Goal: Task Accomplishment & Management: Manage account settings

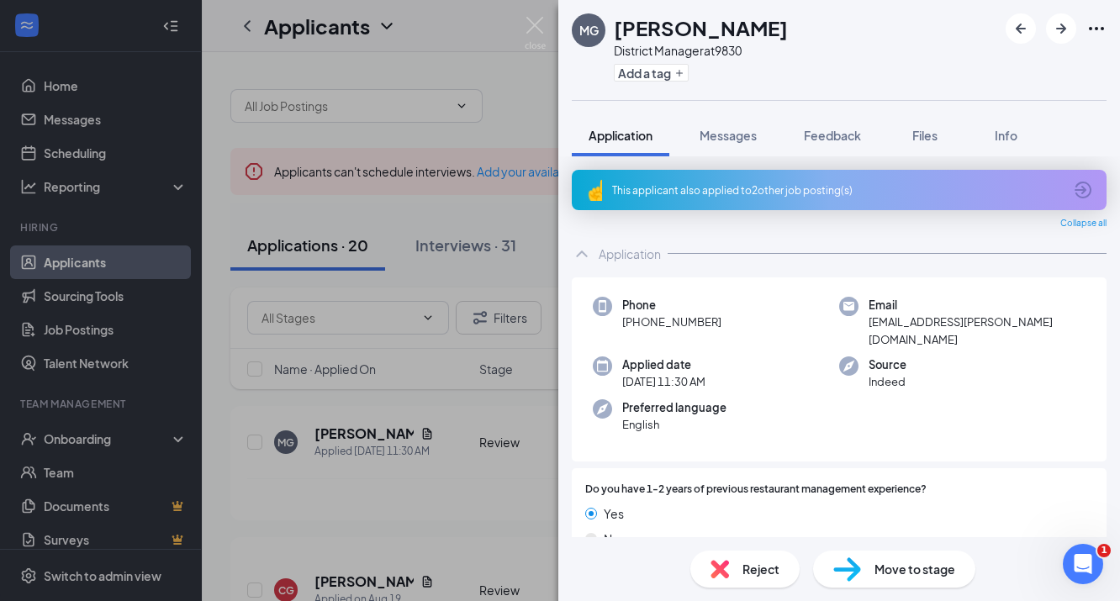
click at [513, 213] on div "MG [PERSON_NAME] District Manager at 9830 Add a tag Application Messages Feedba…" at bounding box center [560, 300] width 1120 height 601
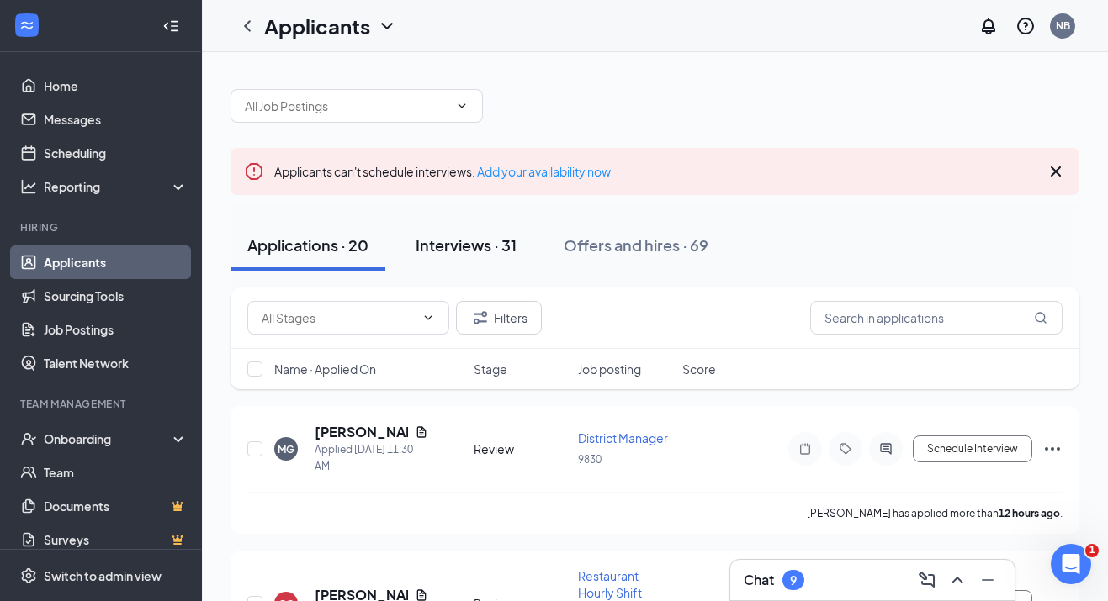
click at [473, 242] on div "Interviews · 31" at bounding box center [465, 245] width 101 height 21
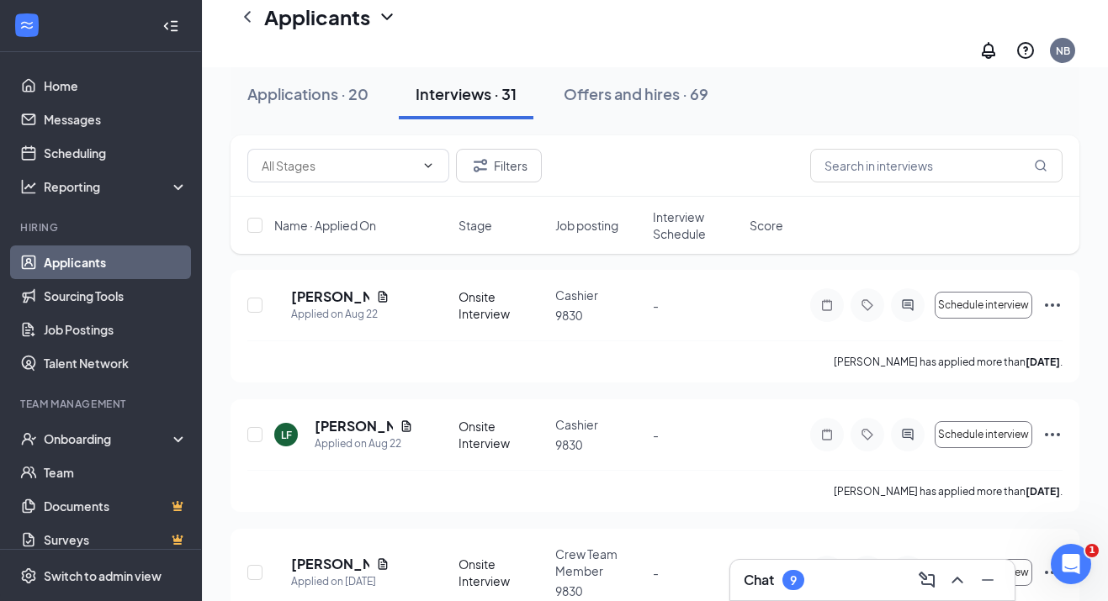
scroll to position [84, 0]
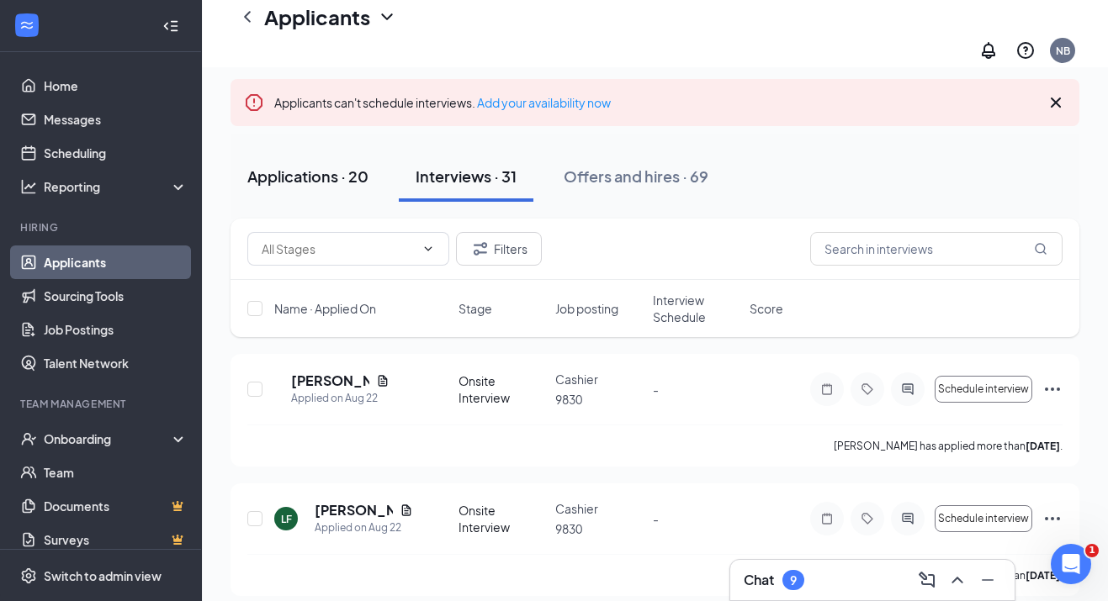
click at [311, 166] on div "Applications · 20" at bounding box center [307, 176] width 121 height 21
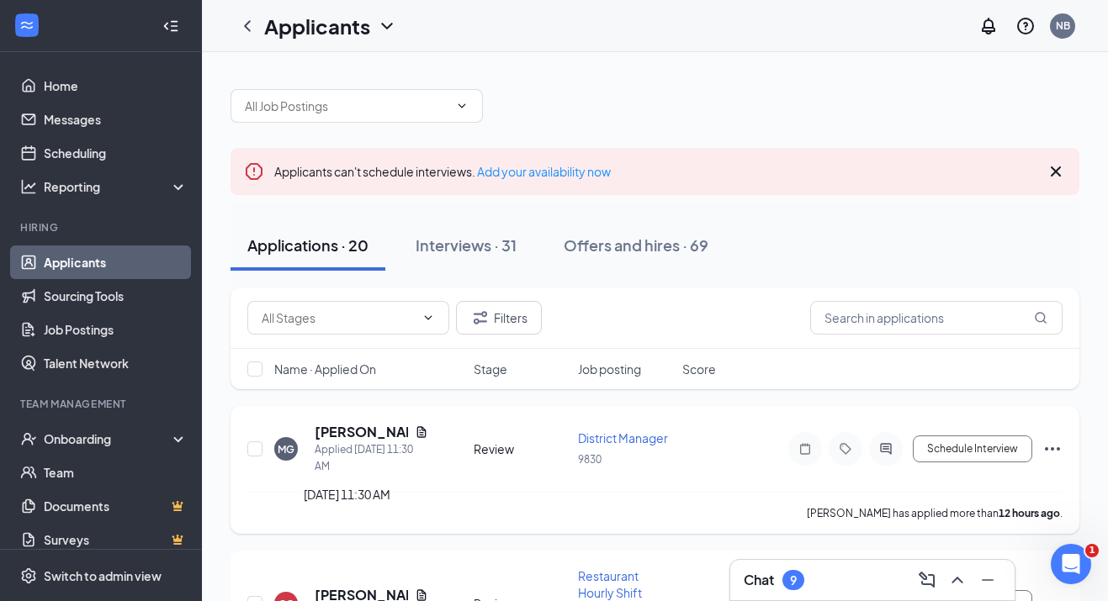
click at [364, 443] on div "Applied [DATE] 11:30 AM" at bounding box center [372, 458] width 114 height 34
click at [372, 423] on h5 "[PERSON_NAME]" at bounding box center [361, 432] width 93 height 19
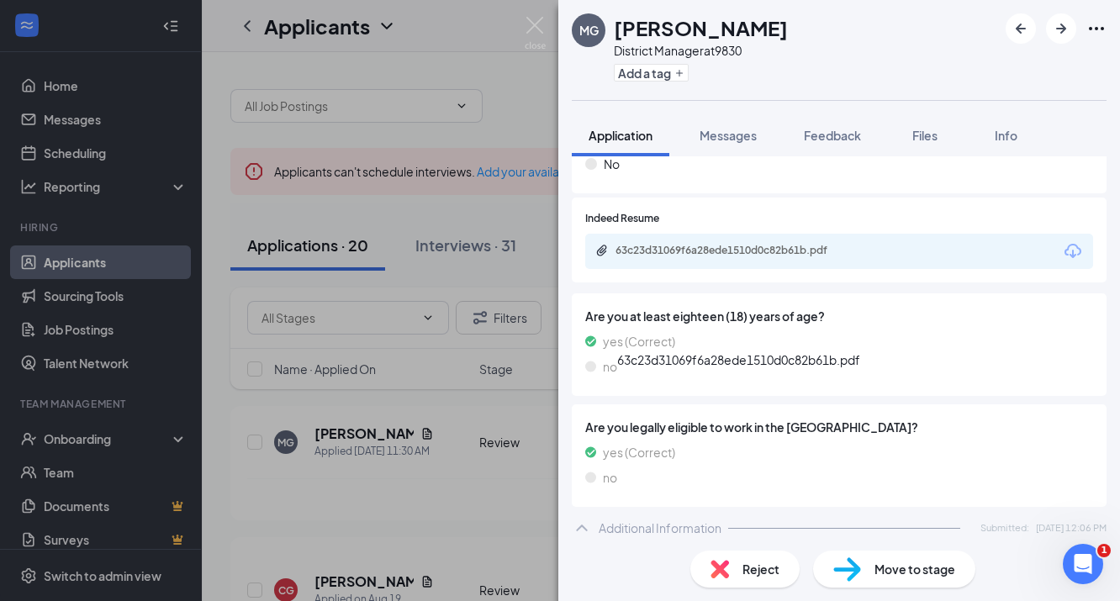
scroll to position [589, 0]
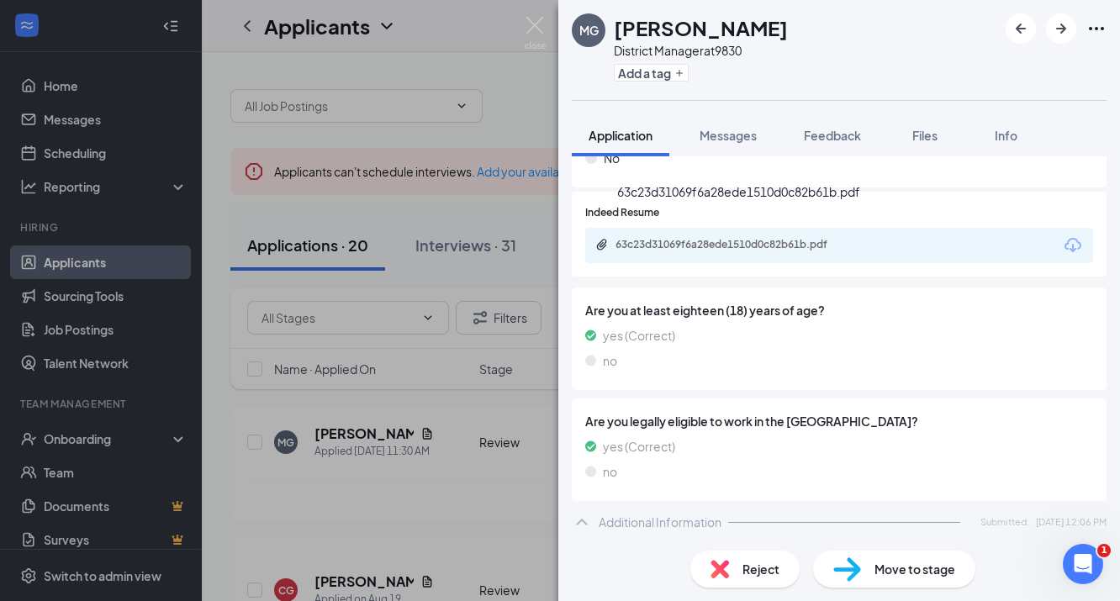
click at [701, 238] on div "63c23d31069f6a28ede1510d0c82b61b.pdf" at bounding box center [733, 244] width 235 height 13
